Goal: Navigation & Orientation: Find specific page/section

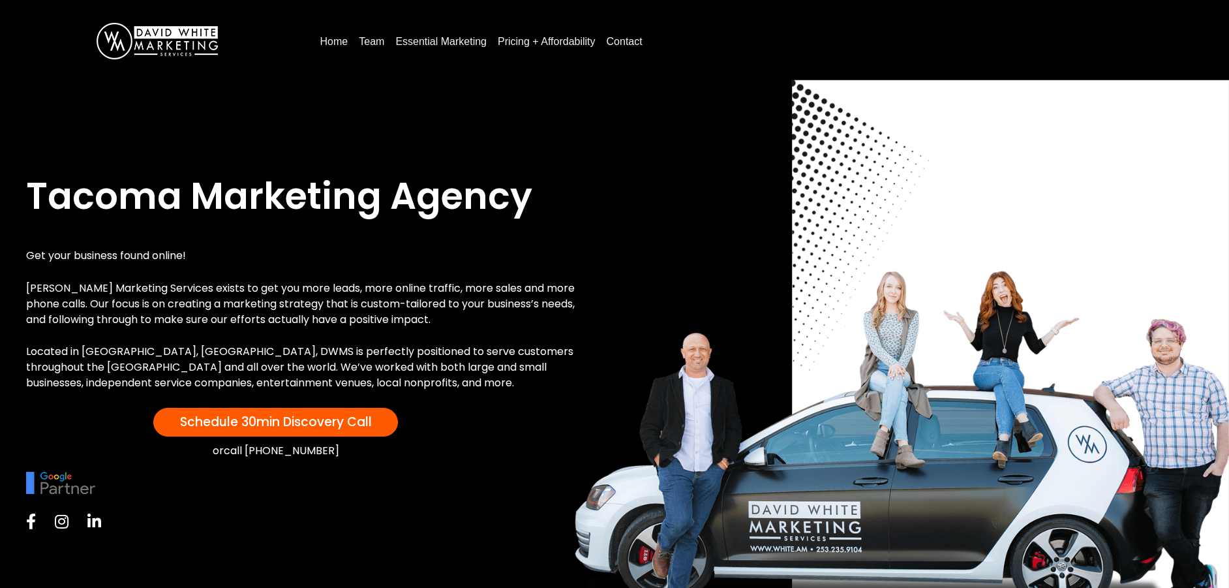
click at [372, 45] on link "Team" at bounding box center [372, 41] width 36 height 21
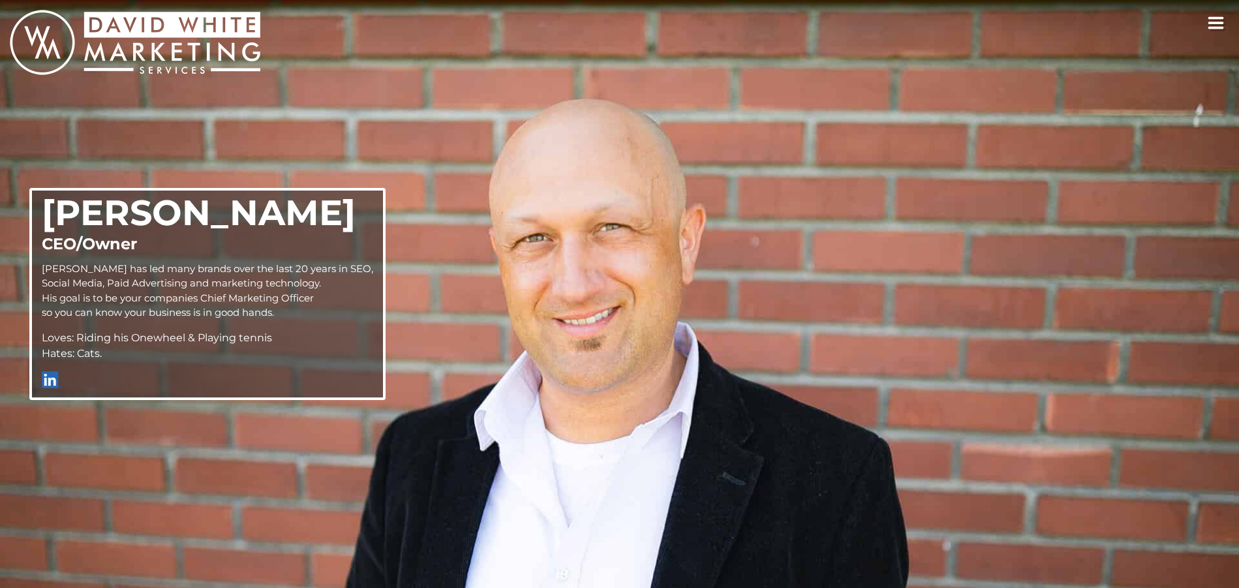
click at [151, 38] on img "White Marketing home link" at bounding box center [135, 42] width 250 height 65
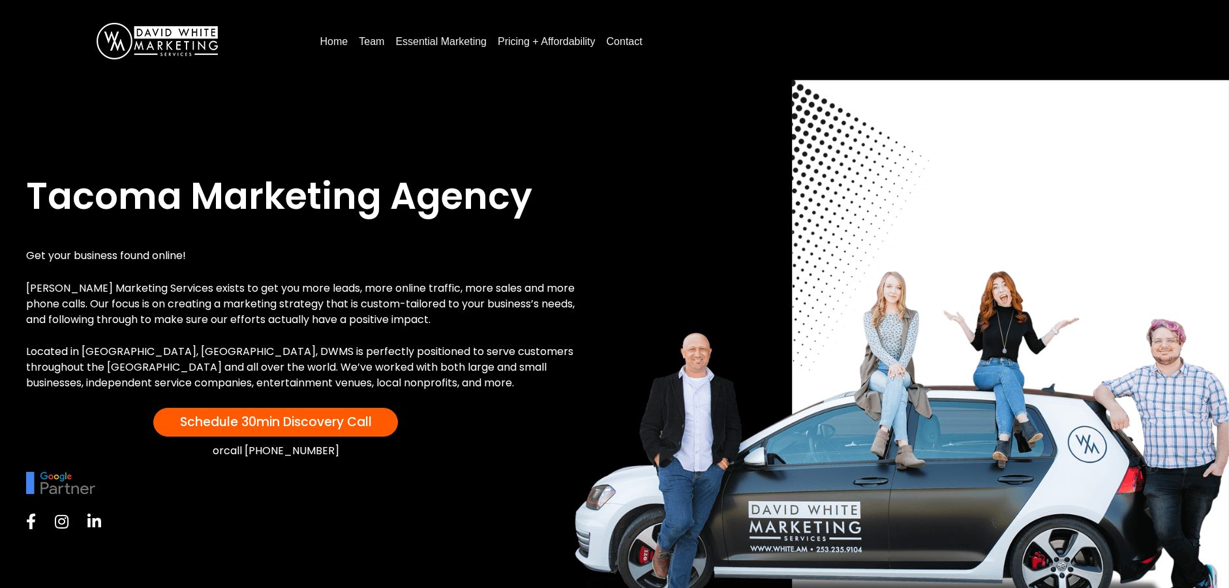
click at [511, 42] on link "Pricing + Affordability" at bounding box center [546, 41] width 108 height 21
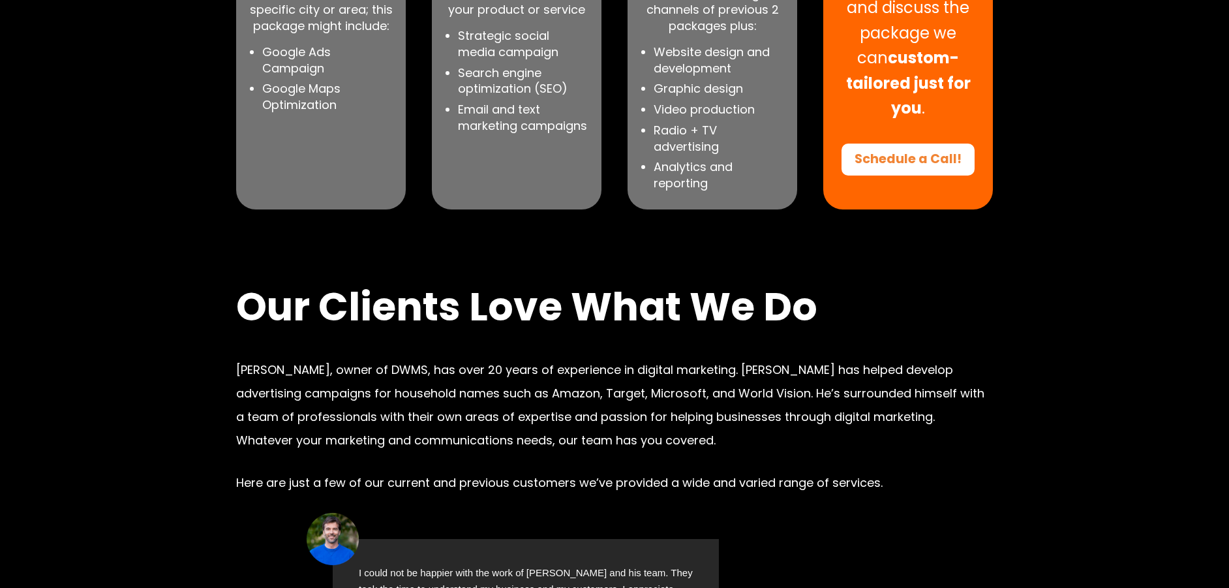
scroll to position [783, 0]
